Goal: Complete application form: Complete application form

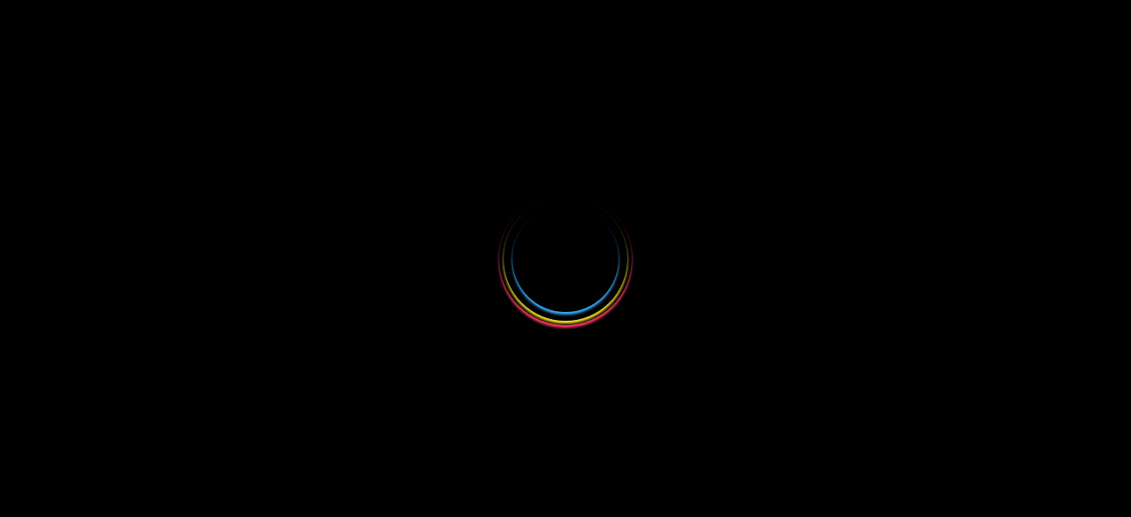
select select
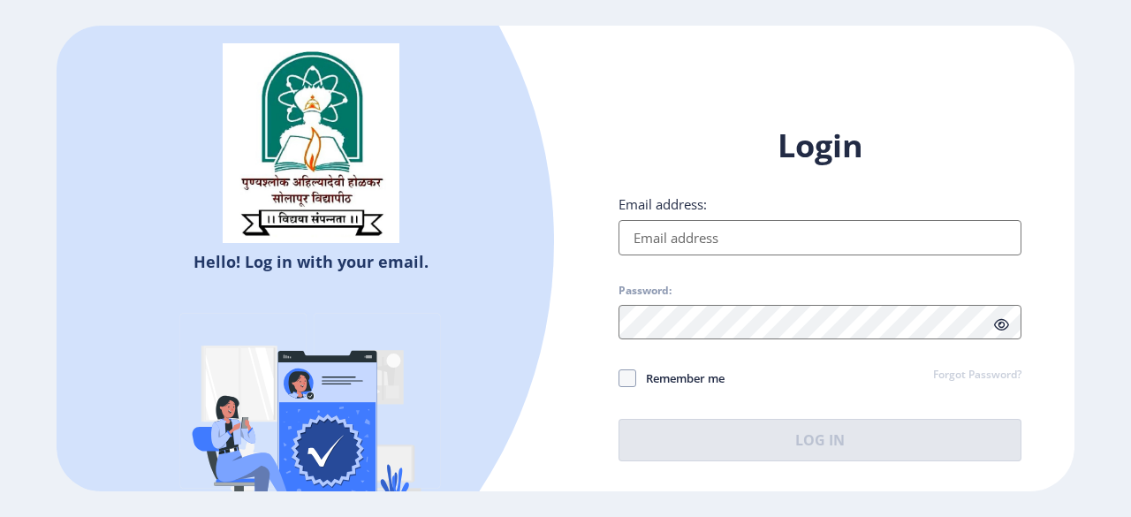
click at [856, 228] on input "Email address:" at bounding box center [819, 237] width 403 height 35
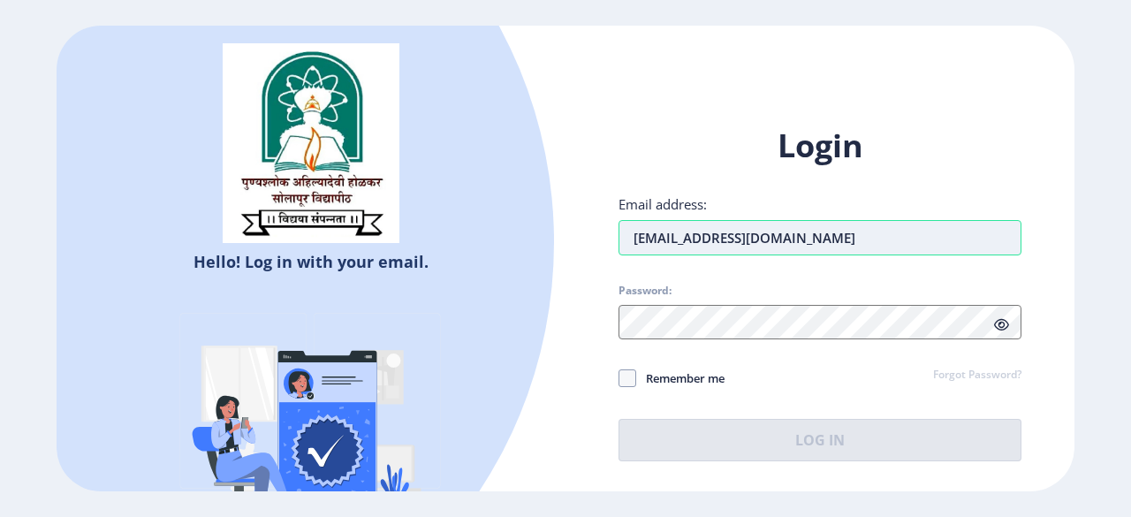
click at [671, 243] on input "[EMAIL_ADDRESS][DOMAIN_NAME]" at bounding box center [819, 237] width 403 height 35
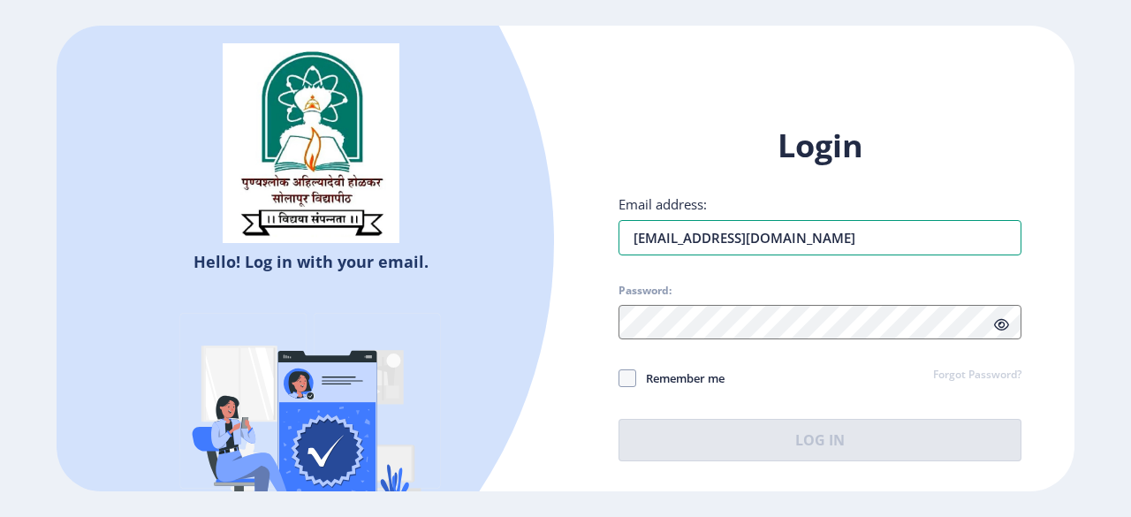
type input "[EMAIL_ADDRESS][DOMAIN_NAME]"
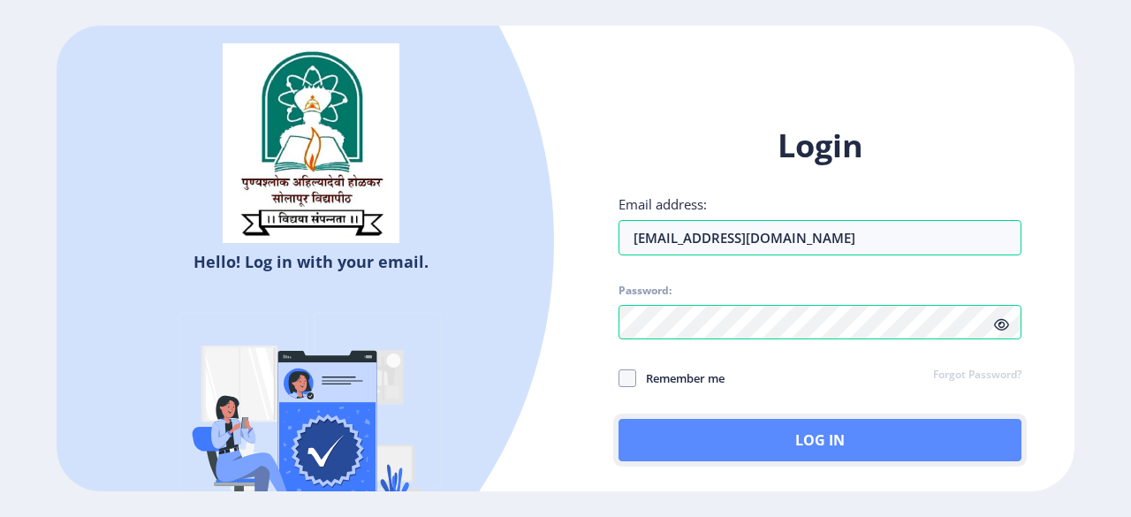
click at [749, 444] on button "Log In" at bounding box center [819, 440] width 403 height 42
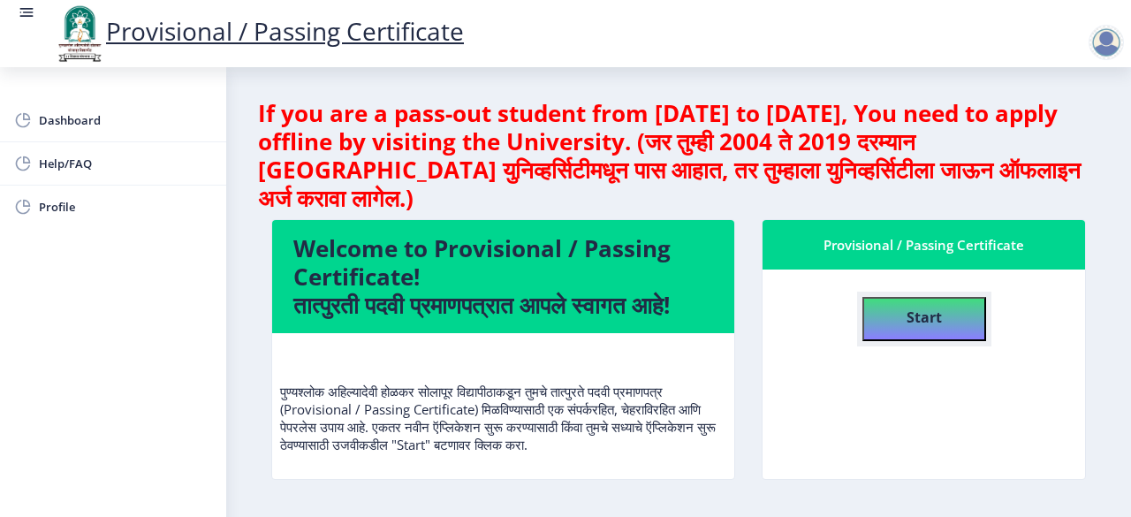
click at [929, 308] on b "Start" at bounding box center [924, 316] width 35 height 19
select select
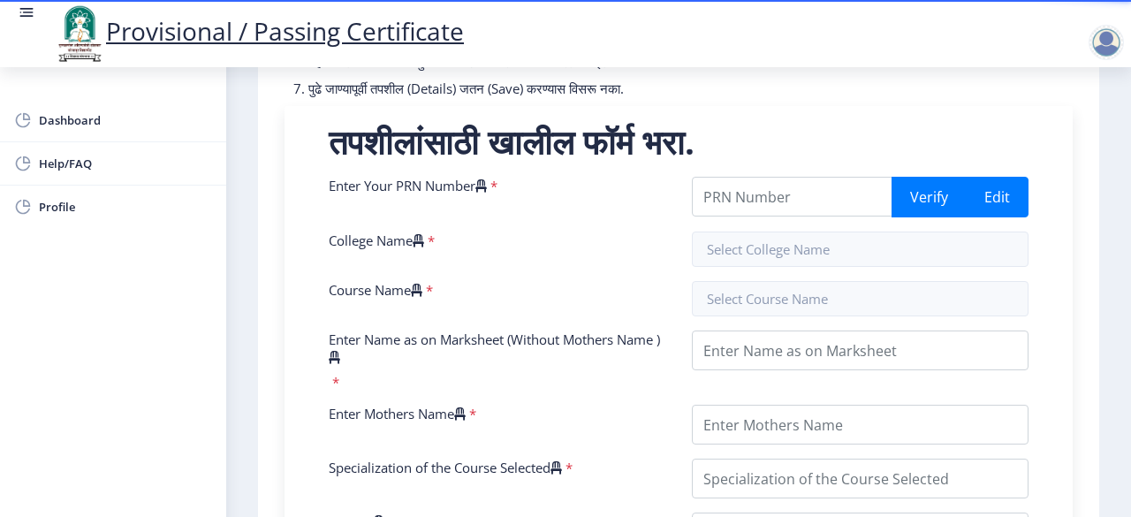
scroll to position [329, 0]
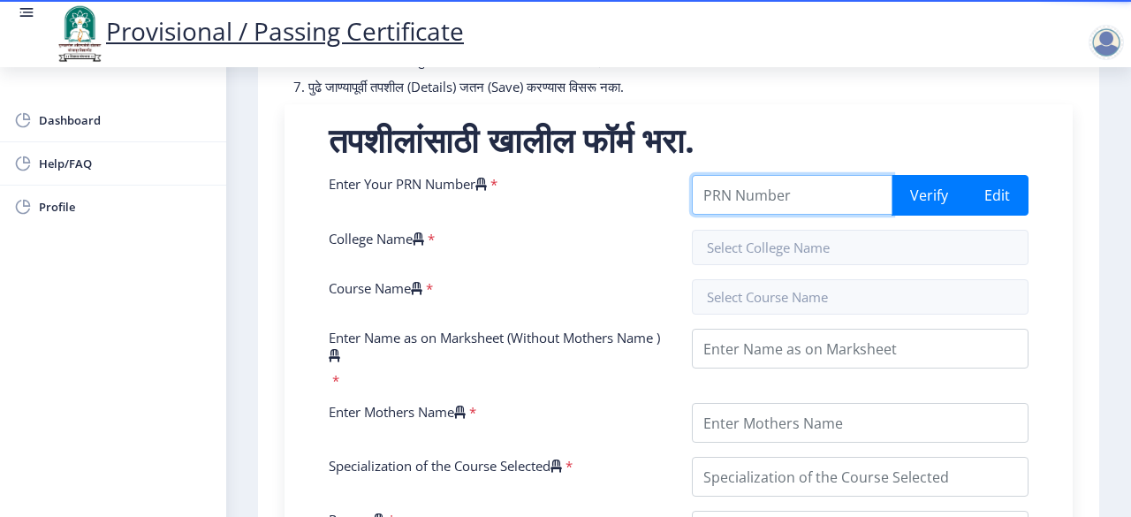
click at [884, 215] on input "Enter Your PRN Number" at bounding box center [792, 195] width 201 height 40
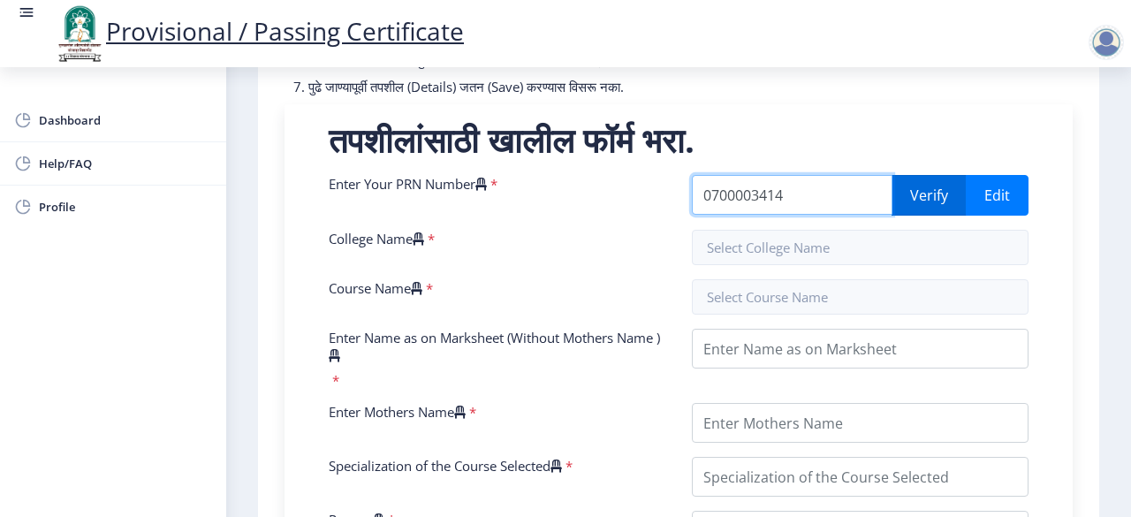
type input "0700003414"
click at [925, 216] on button "Verify" at bounding box center [928, 195] width 75 height 41
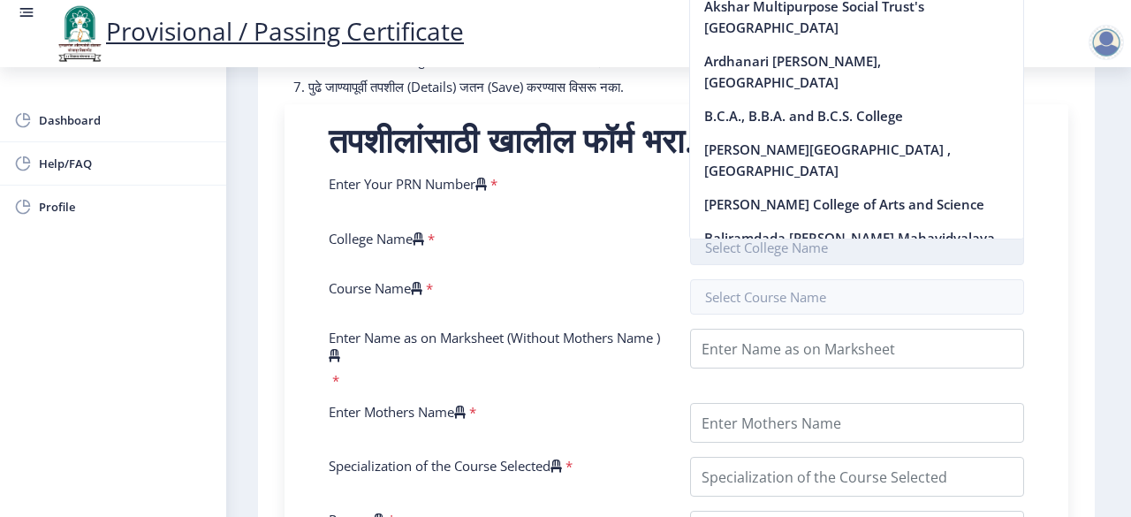
click at [887, 265] on input "text" at bounding box center [857, 247] width 335 height 35
click at [1130, 105] on div "Provisional / Passing Certificate Dashboard Help/FAQ Profile 1 First Step 2 Sec…" at bounding box center [565, 444] width 1131 height 1547
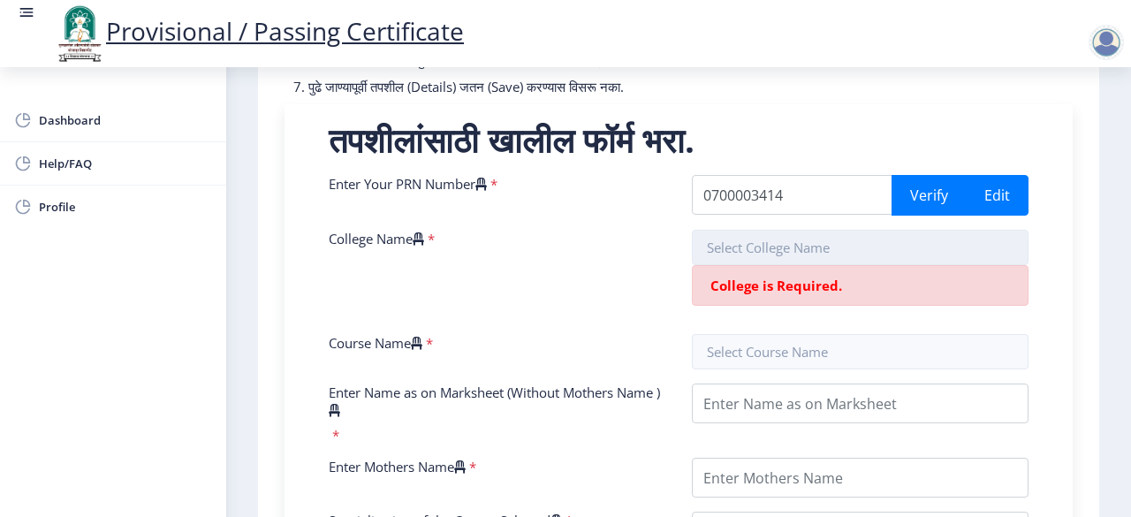
click at [952, 265] on input "text" at bounding box center [860, 247] width 337 height 35
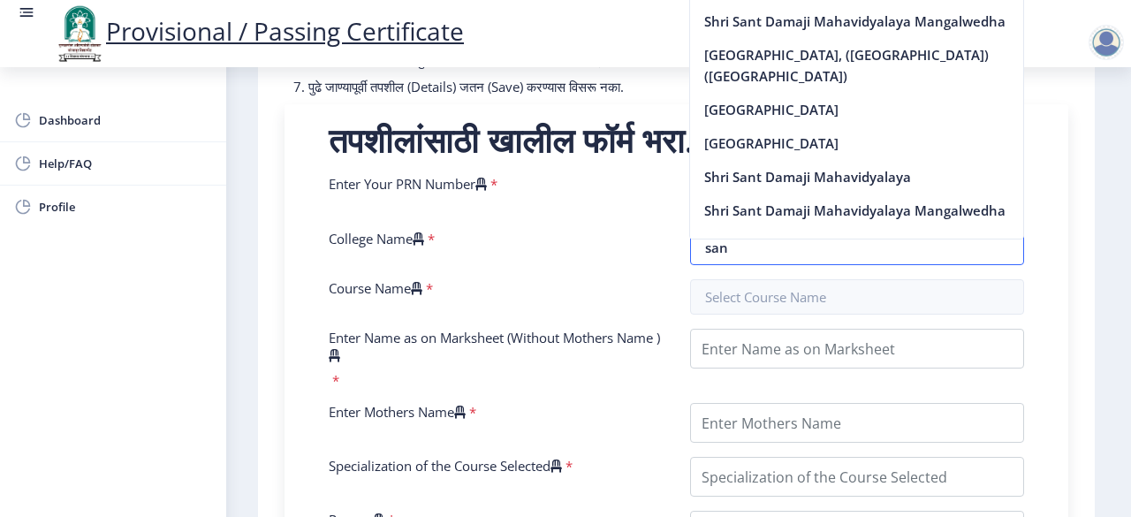
scroll to position [252, 0]
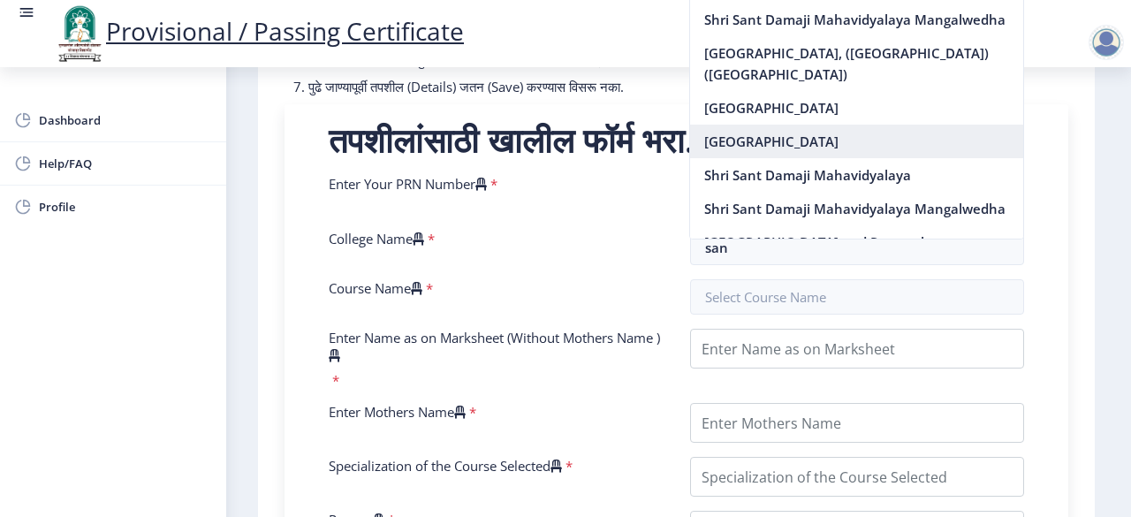
click at [833, 158] on nb-option "[GEOGRAPHIC_DATA]" at bounding box center [856, 142] width 333 height 34
type input "[GEOGRAPHIC_DATA]"
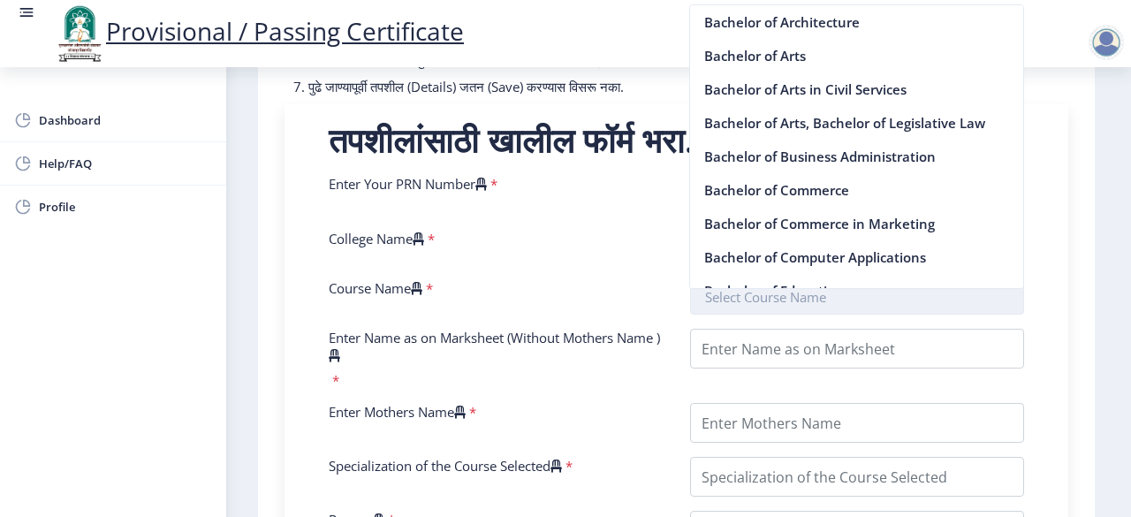
click at [774, 307] on input "text" at bounding box center [857, 296] width 335 height 35
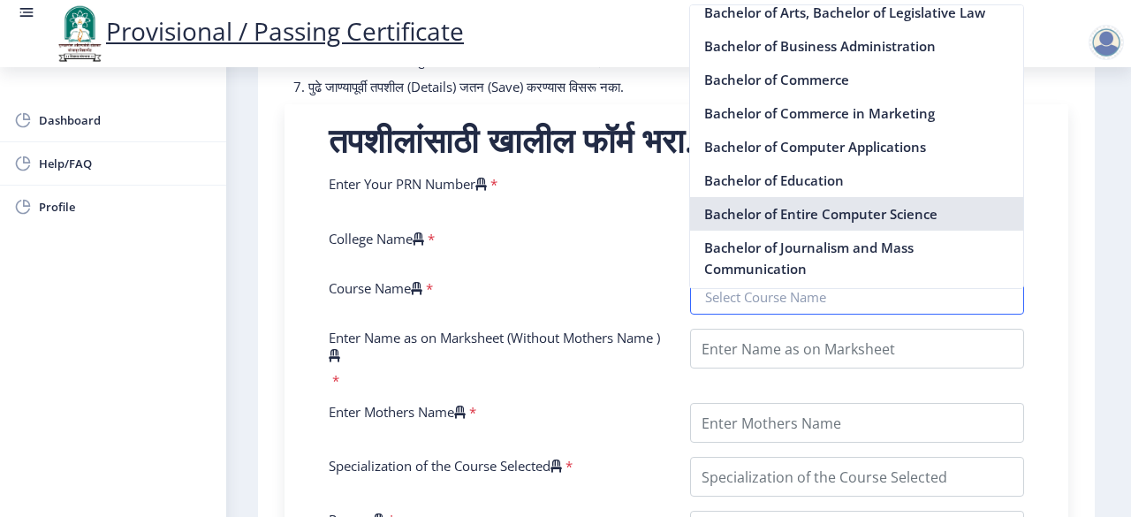
scroll to position [160, 0]
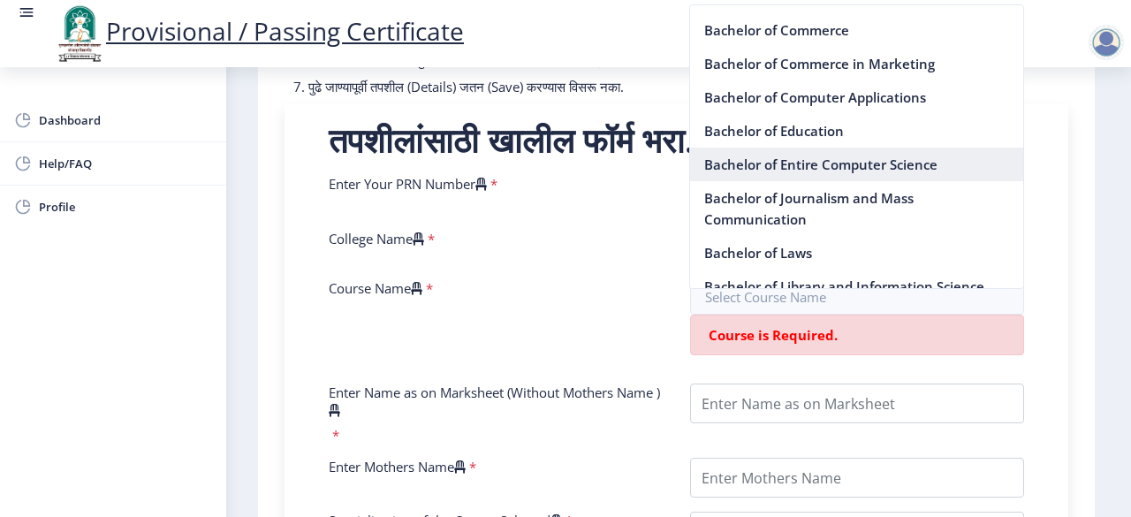
click at [834, 159] on nb-option "Bachelor of Entire Computer Science" at bounding box center [856, 165] width 333 height 34
type input "Bachelor of Entire Computer Science"
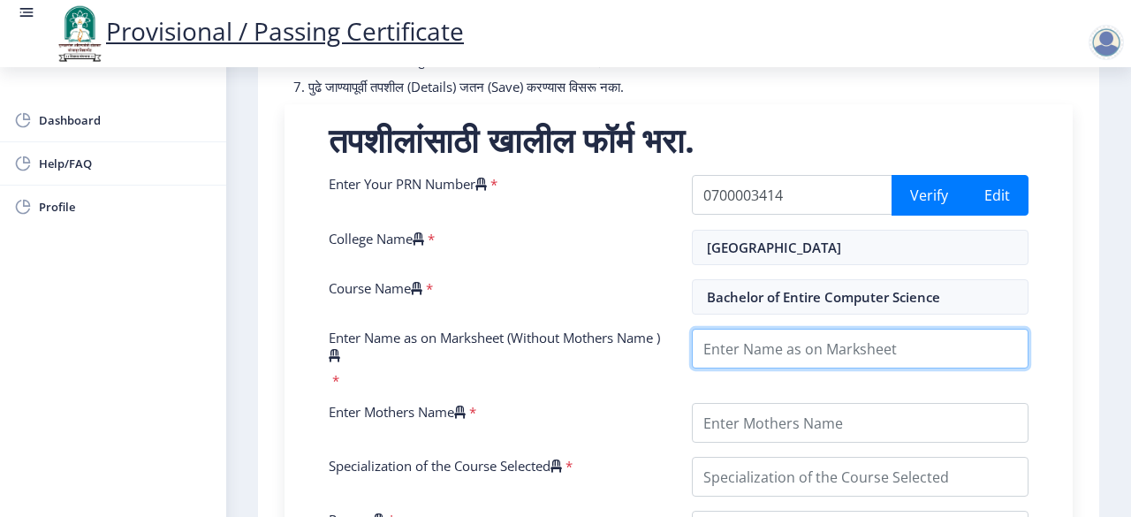
click at [762, 368] on input "Enter Name as on Marksheet (Without Mothers Name )" at bounding box center [860, 349] width 337 height 40
type input "GAIKWAD [PERSON_NAME]"
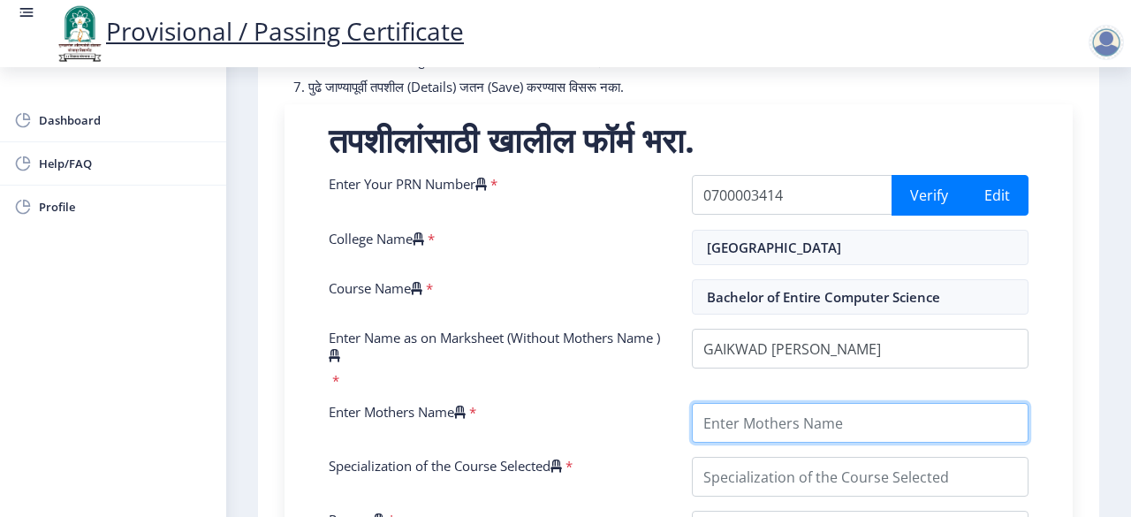
click at [848, 438] on input "Enter Mothers Name" at bounding box center [860, 423] width 337 height 40
type input "r"
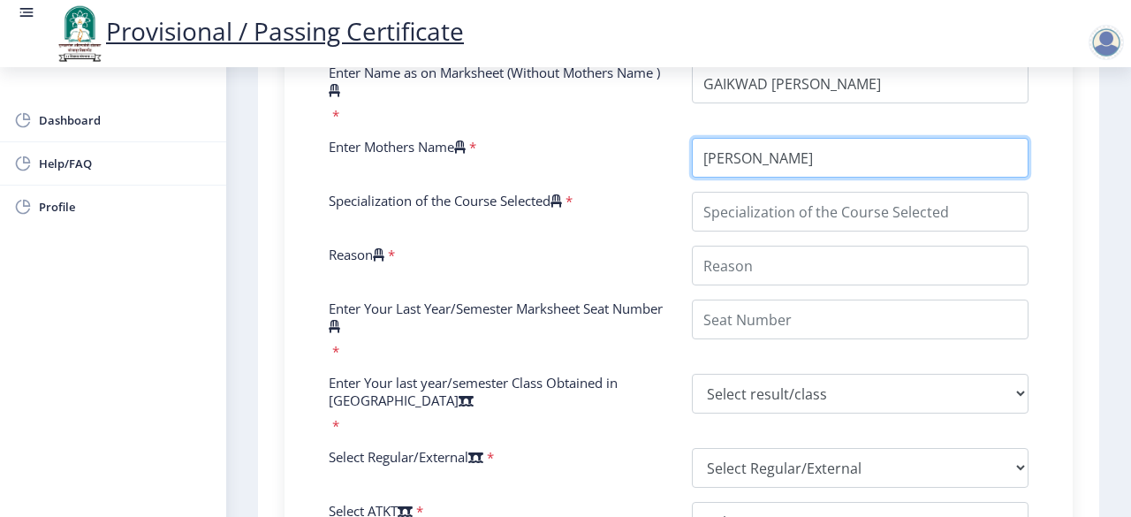
scroll to position [595, 0]
type input "[PERSON_NAME]"
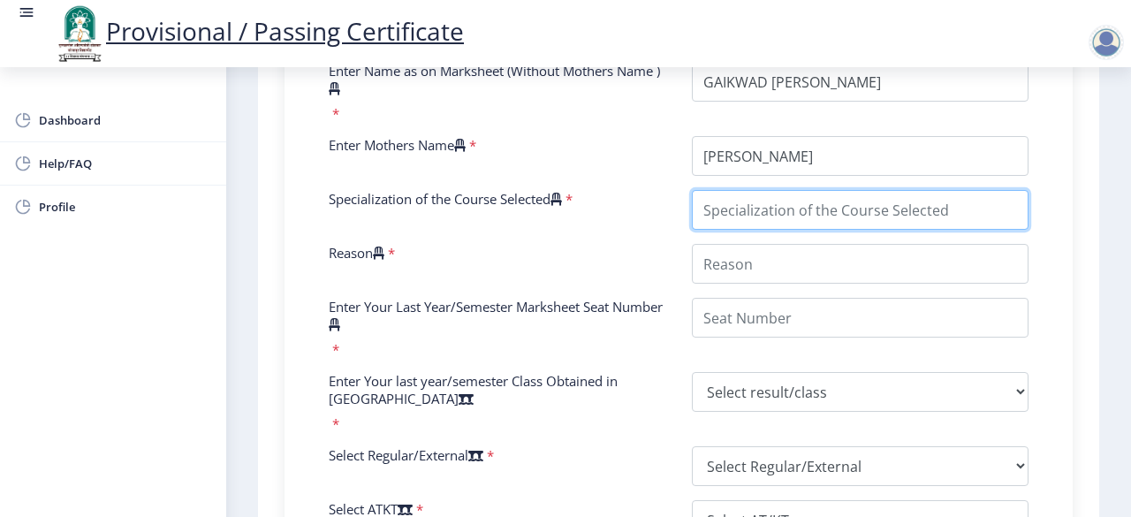
click at [990, 227] on input "Specialization of the Course Selected" at bounding box center [860, 210] width 337 height 40
type input "Computer Science"
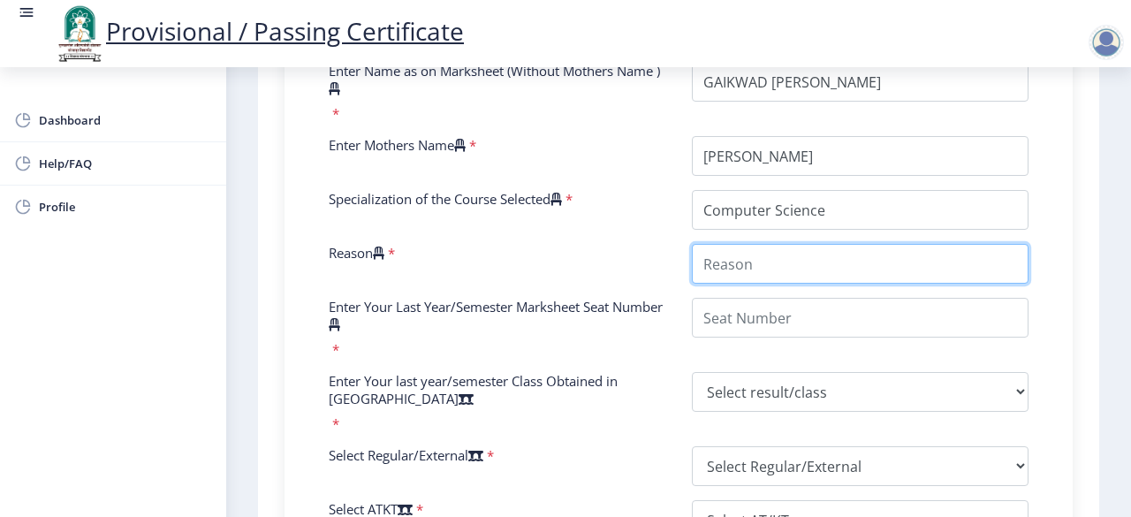
click at [841, 282] on input "Reason" at bounding box center [860, 264] width 337 height 40
type input "My passion"
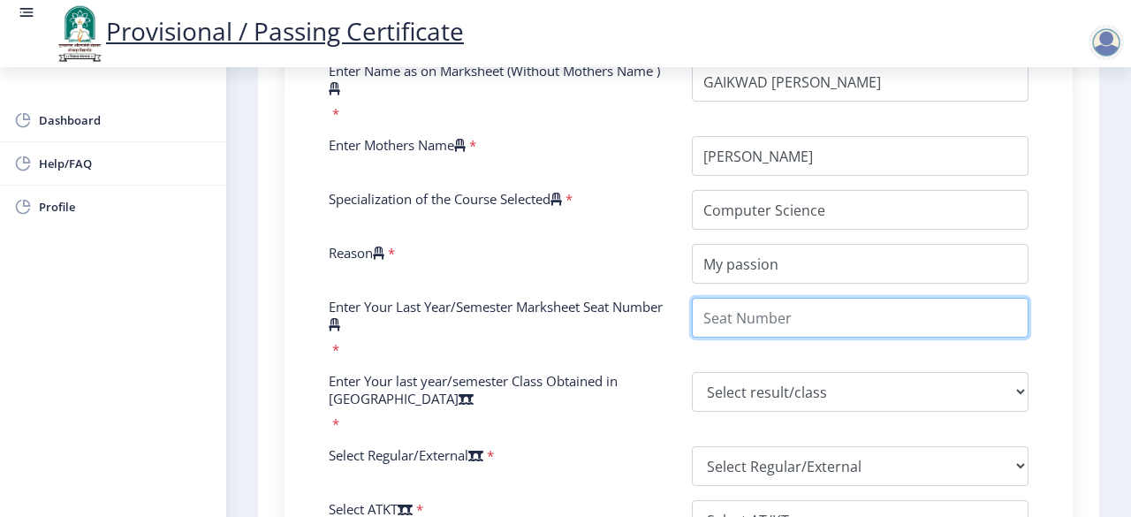
click at [810, 338] on input "Enter Your Last Year/Semester Marksheet Seat Number" at bounding box center [860, 318] width 337 height 40
type input "03346"
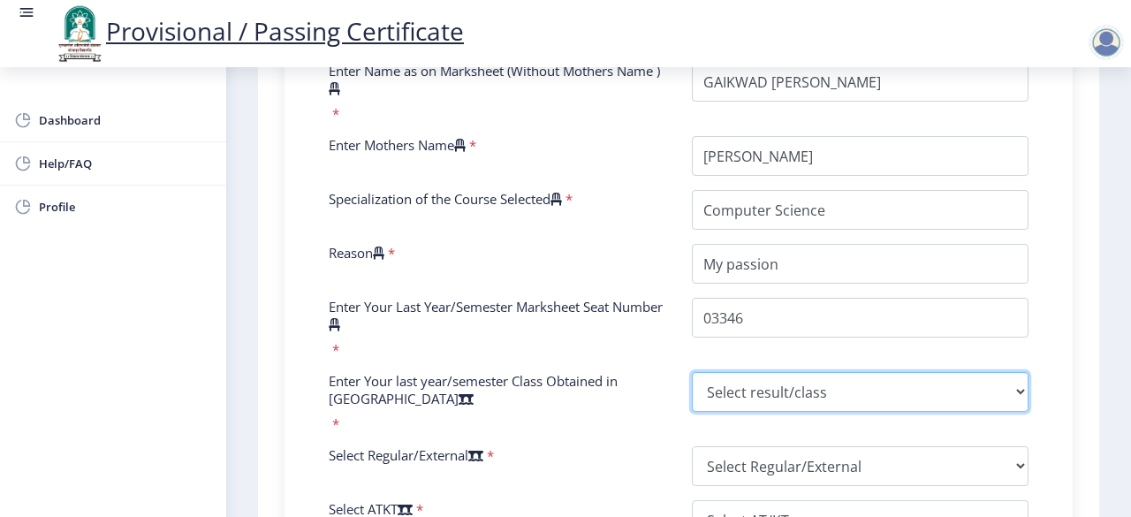
click at [732, 400] on select "Select result/class DISTINCTION FIRST CLASS HIGHER SECOND CLASS SECOND CLASS PA…" at bounding box center [860, 392] width 337 height 40
select select "HIGHER SECOND CLASS"
click at [692, 387] on select "Select result/class DISTINCTION FIRST CLASS HIGHER SECOND CLASS SECOND CLASS PA…" at bounding box center [860, 392] width 337 height 40
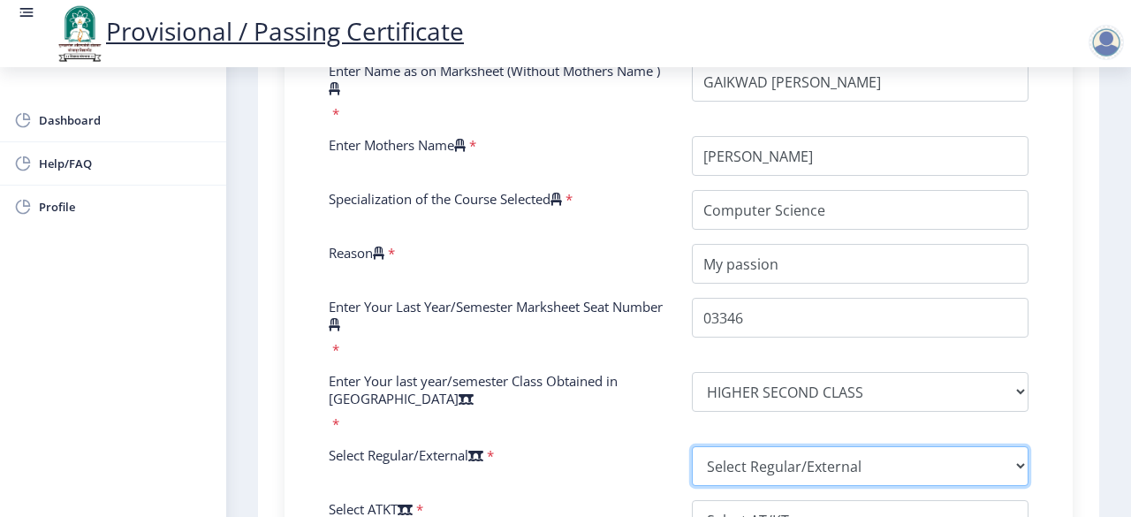
click at [800, 474] on select "Select Regular/External Regular External Special" at bounding box center [860, 466] width 337 height 40
select select "Regular"
click at [692, 461] on select "Select Regular/External Regular External Special" at bounding box center [860, 466] width 337 height 40
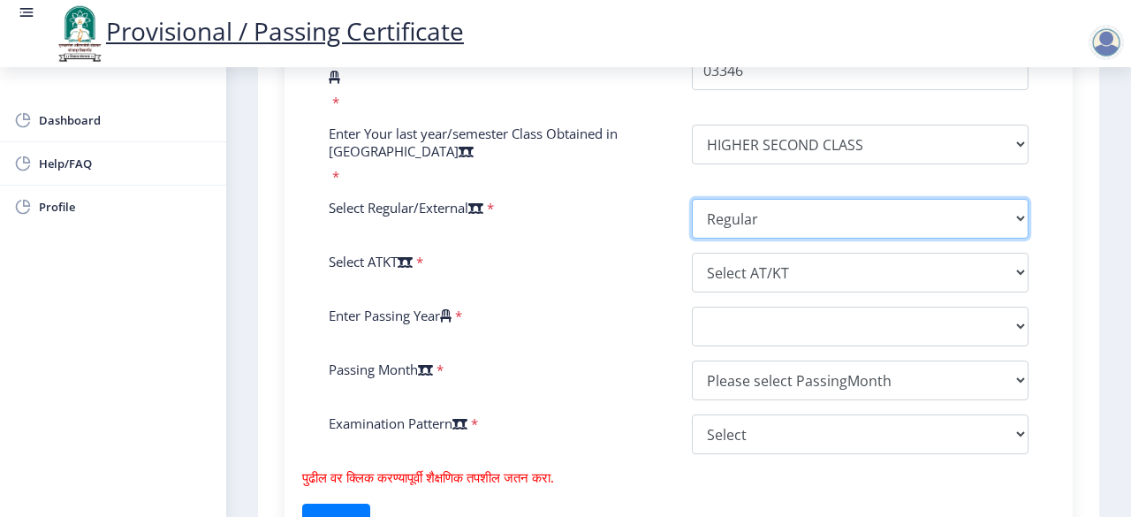
scroll to position [866, 0]
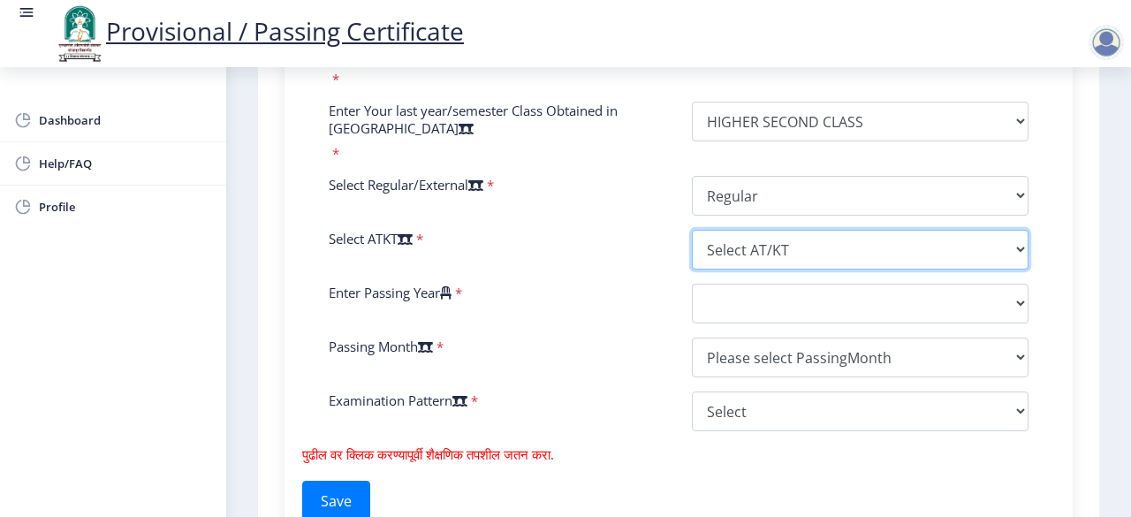
click at [1002, 269] on select "Select AT/KT None ATKT" at bounding box center [860, 250] width 337 height 40
select select "None"
click at [692, 245] on select "Select AT/KT None ATKT" at bounding box center [860, 250] width 337 height 40
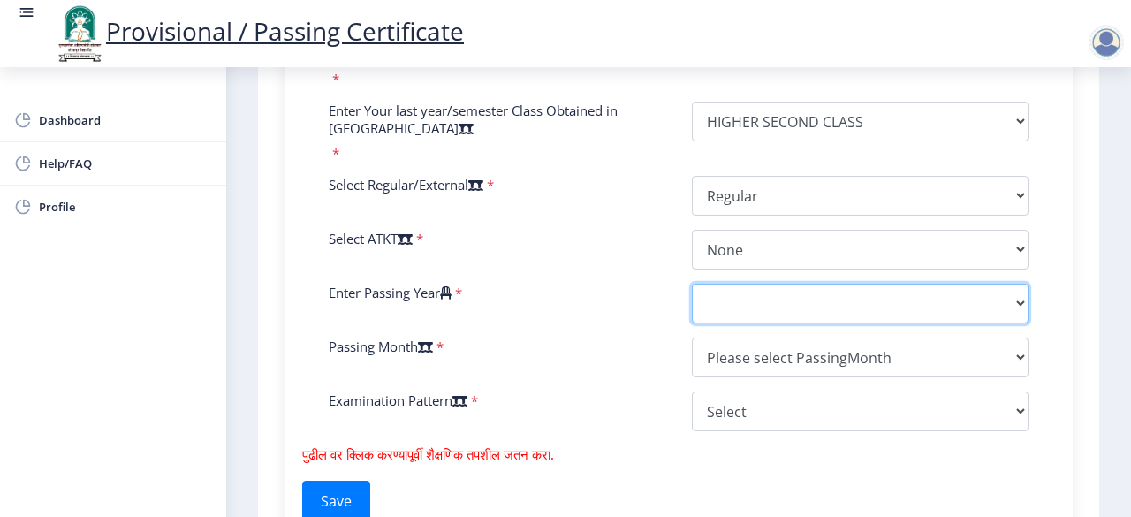
click at [707, 319] on select "2025 2024 2023 2022 2021 2020 2019 2018 2017 2016 2015 2014 2013 2012 2011 2010…" at bounding box center [860, 304] width 337 height 40
select select "2009"
click at [692, 299] on select "2025 2024 2023 2022 2021 2020 2019 2018 2017 2016 2015 2014 2013 2012 2011 2010…" at bounding box center [860, 304] width 337 height 40
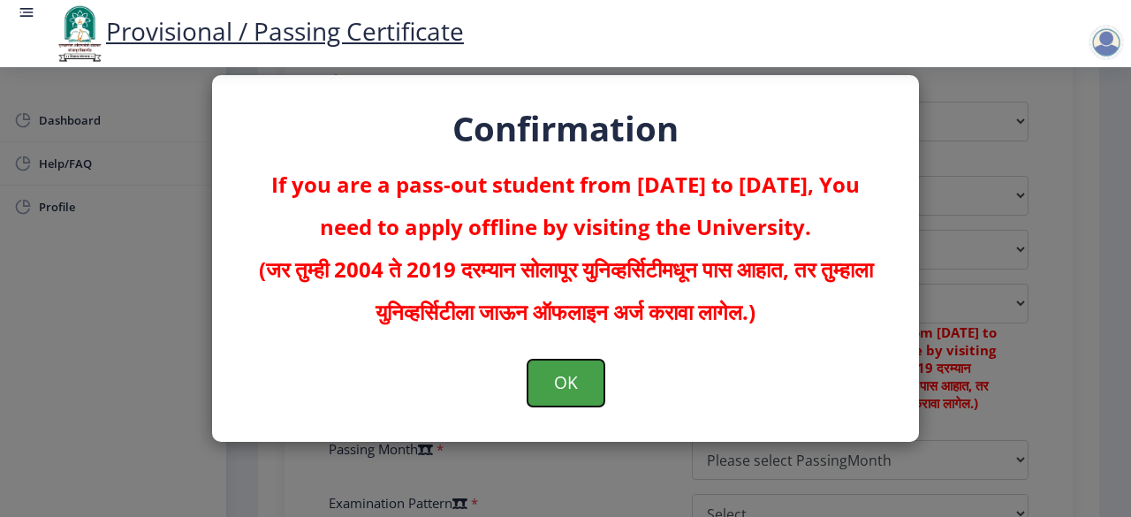
click at [574, 376] on button "OK" at bounding box center [565, 383] width 77 height 46
